Goal: Obtain resource: Download file/media

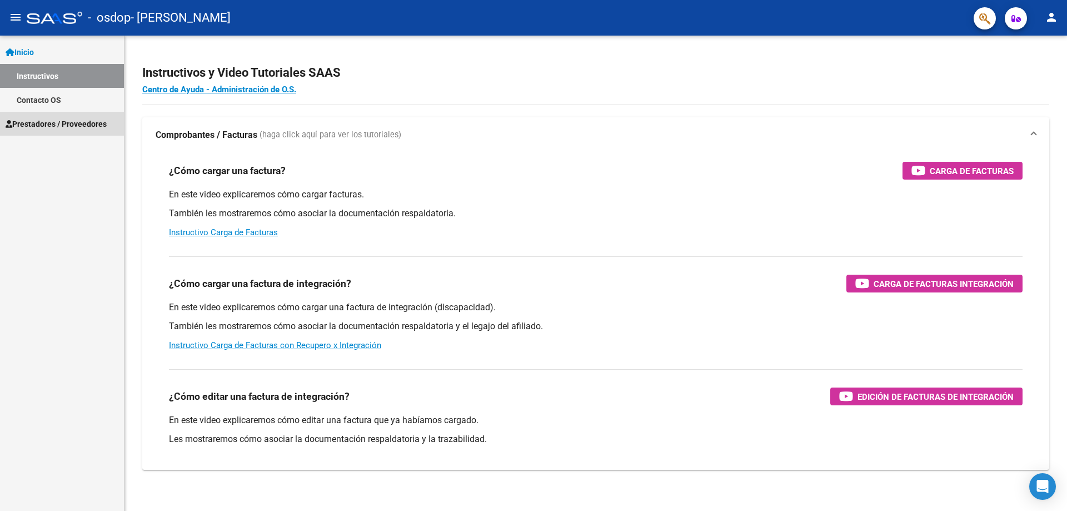
click at [36, 124] on span "Prestadores / Proveedores" at bounding box center [56, 124] width 101 height 12
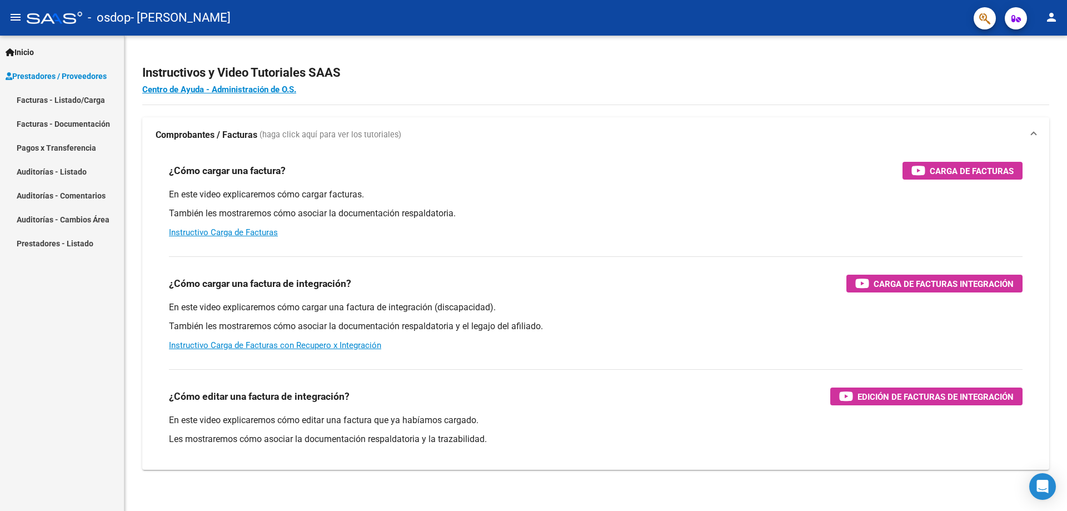
click at [54, 101] on link "Facturas - Listado/Carga" at bounding box center [62, 100] width 124 height 24
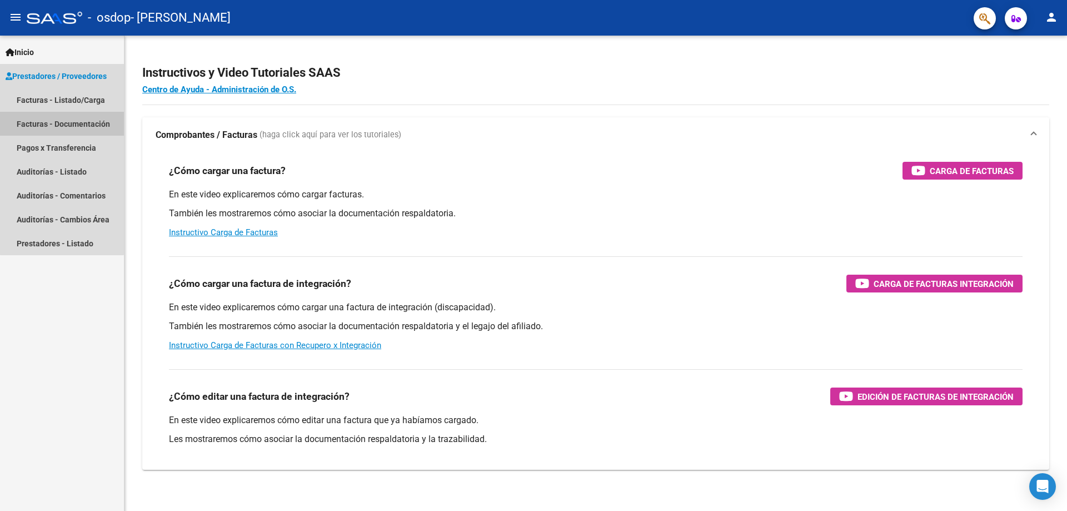
click at [62, 125] on link "Facturas - Documentación" at bounding box center [62, 124] width 124 height 24
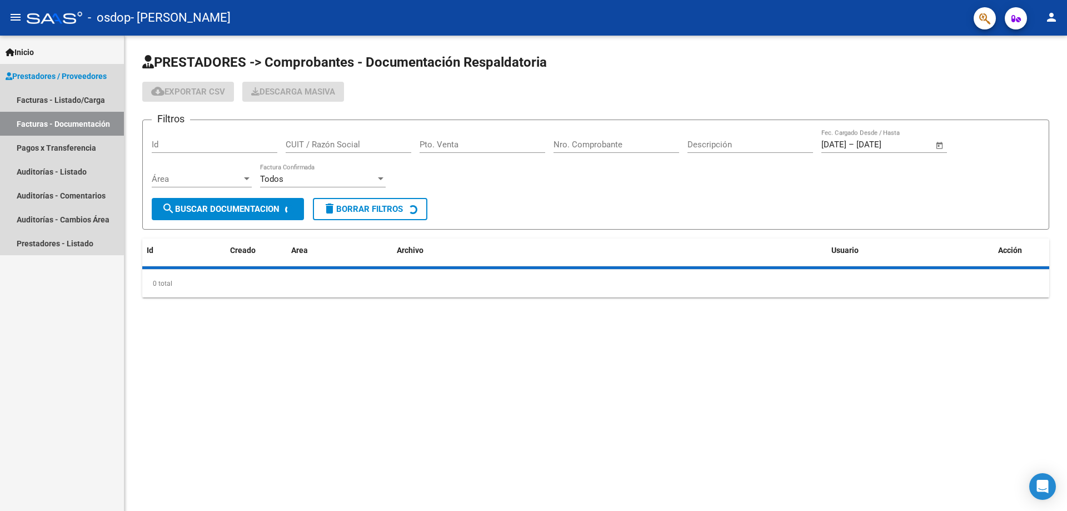
click at [27, 128] on link "Facturas - Documentación" at bounding box center [62, 124] width 124 height 24
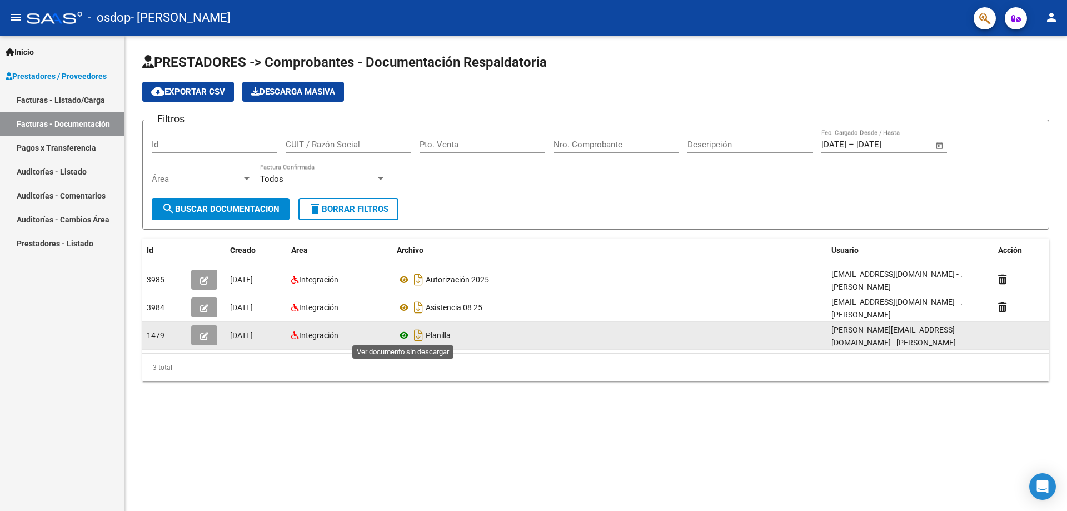
click at [406, 332] on icon at bounding box center [404, 334] width 14 height 13
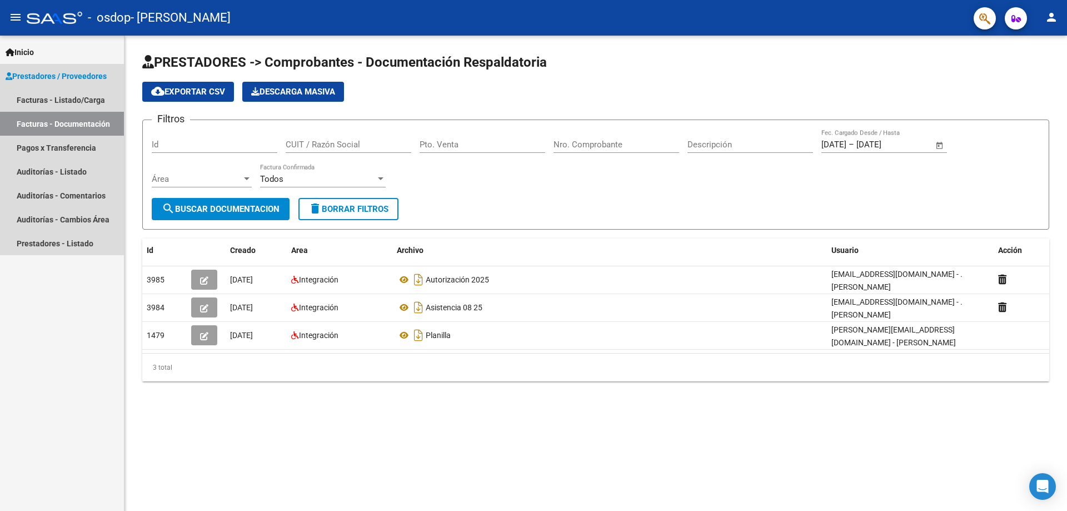
click at [32, 121] on link "Facturas - Documentación" at bounding box center [62, 124] width 124 height 24
click at [32, 99] on link "Facturas - Listado/Carga" at bounding box center [62, 100] width 124 height 24
